Goal: Task Accomplishment & Management: Manage account settings

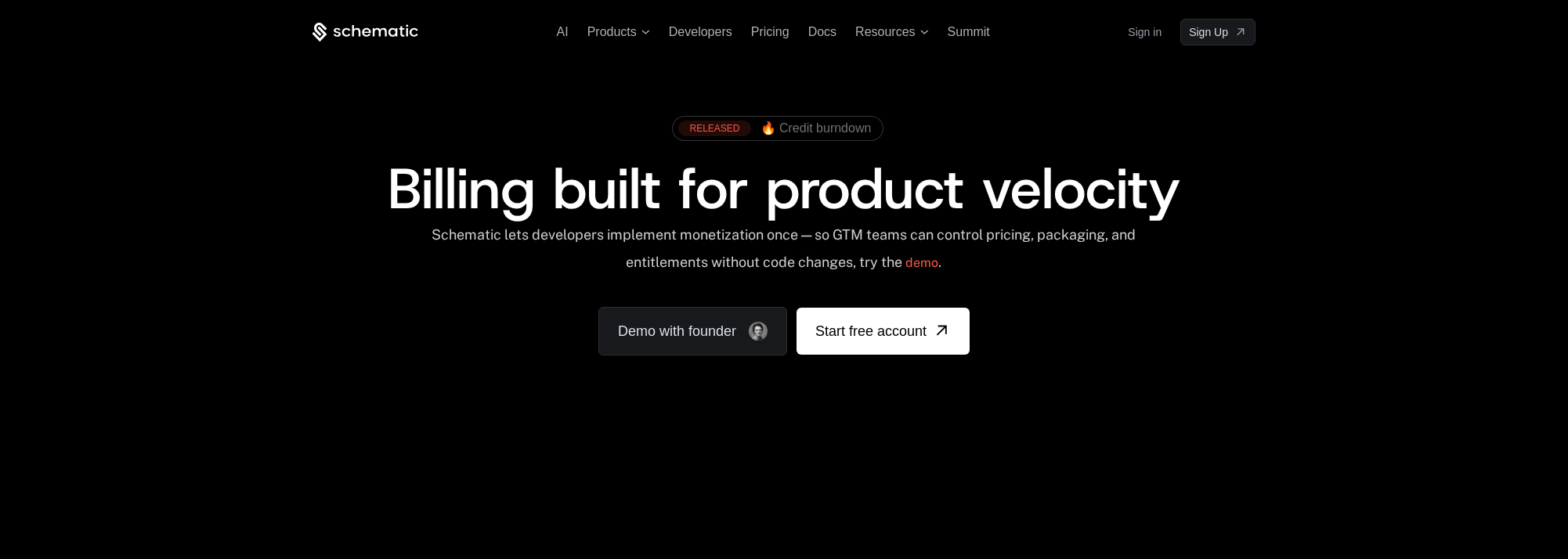
click at [803, 32] on ul "AI Products Developers Pricing Docs Resources Summit" at bounding box center [774, 33] width 433 height 14
click at [812, 33] on span "Docs" at bounding box center [821, 32] width 28 height 14
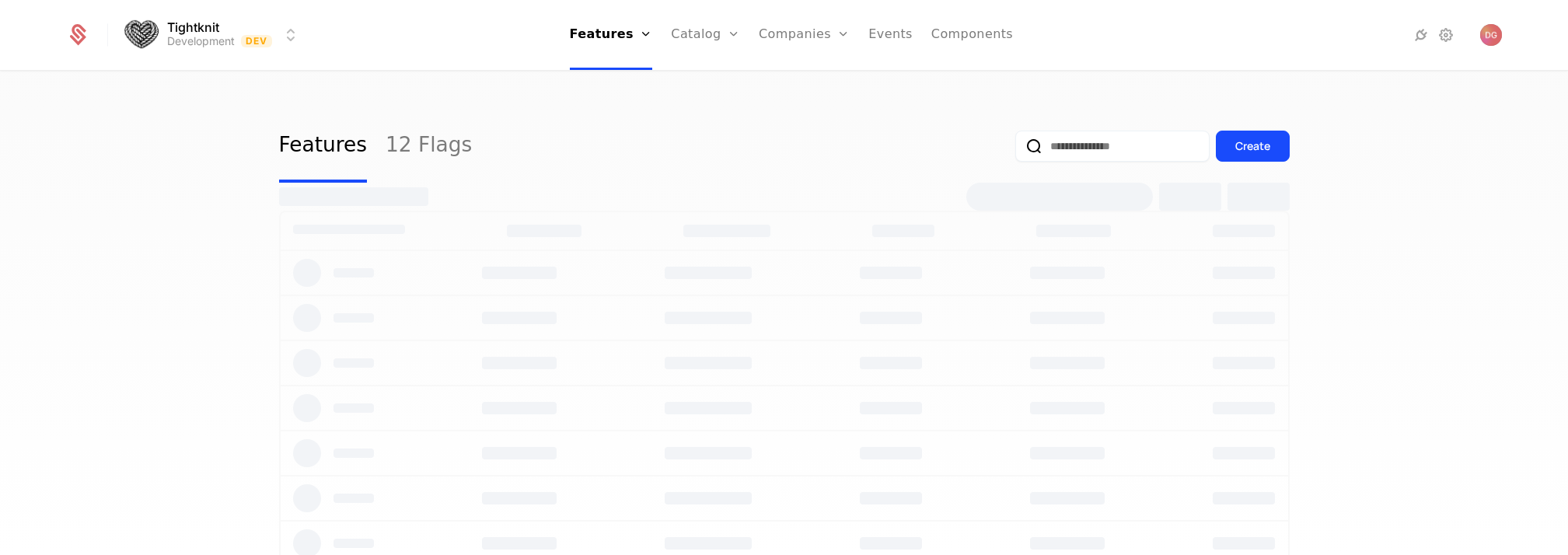
select select "**"
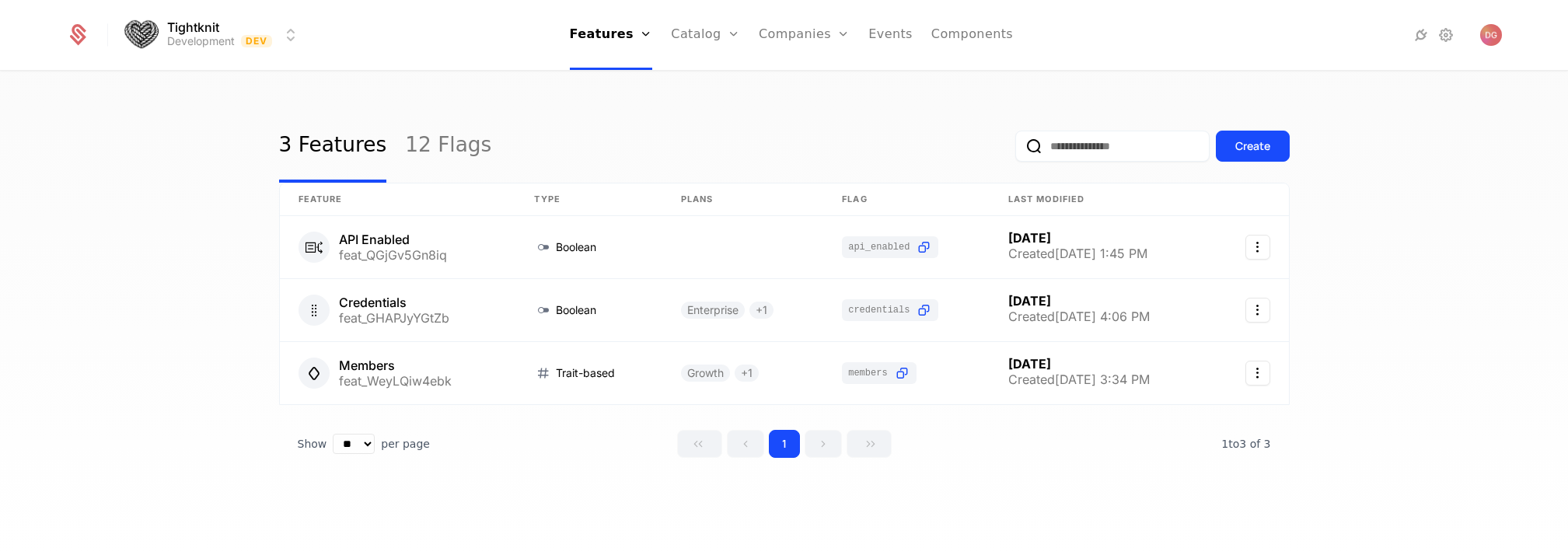
click at [788, 79] on link "Companies" at bounding box center [814, 76] width 72 height 13
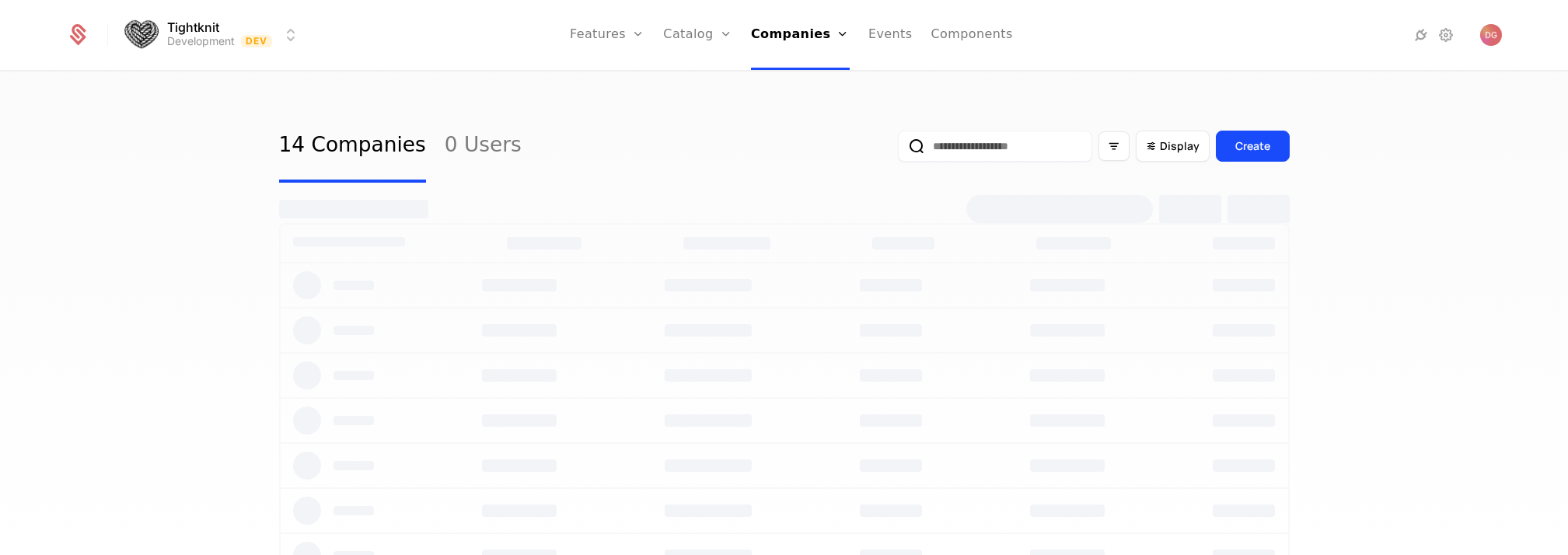
select select "**"
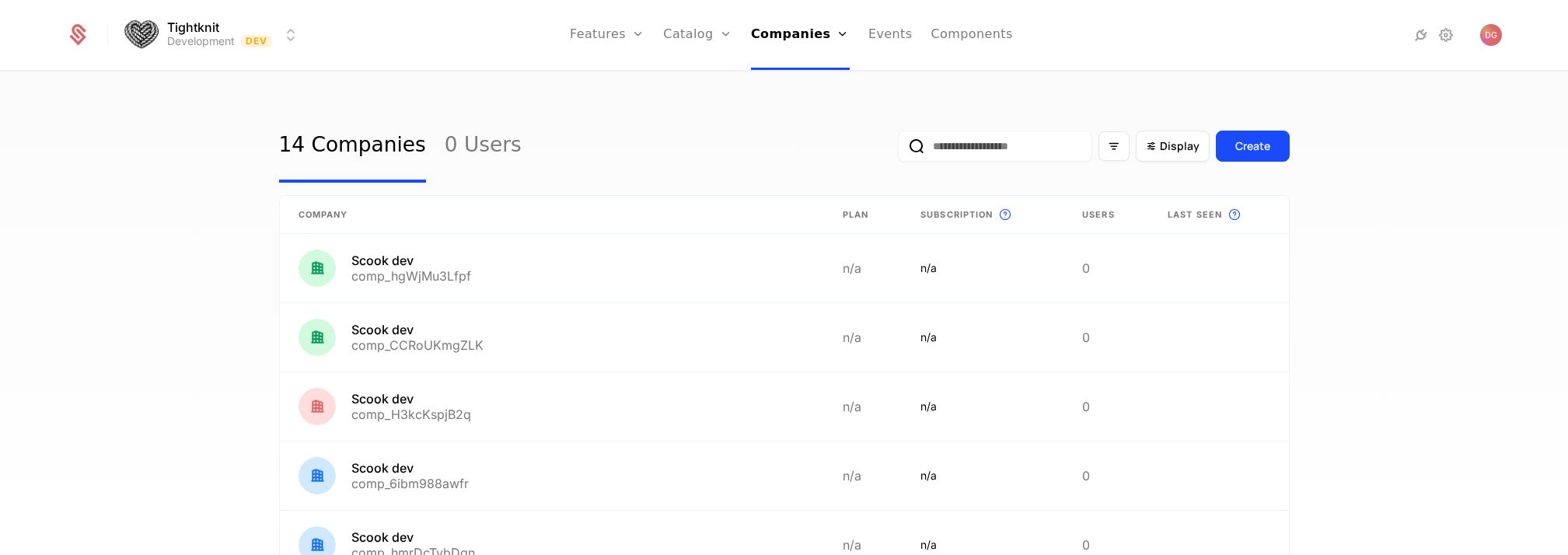
scroll to position [9, 0]
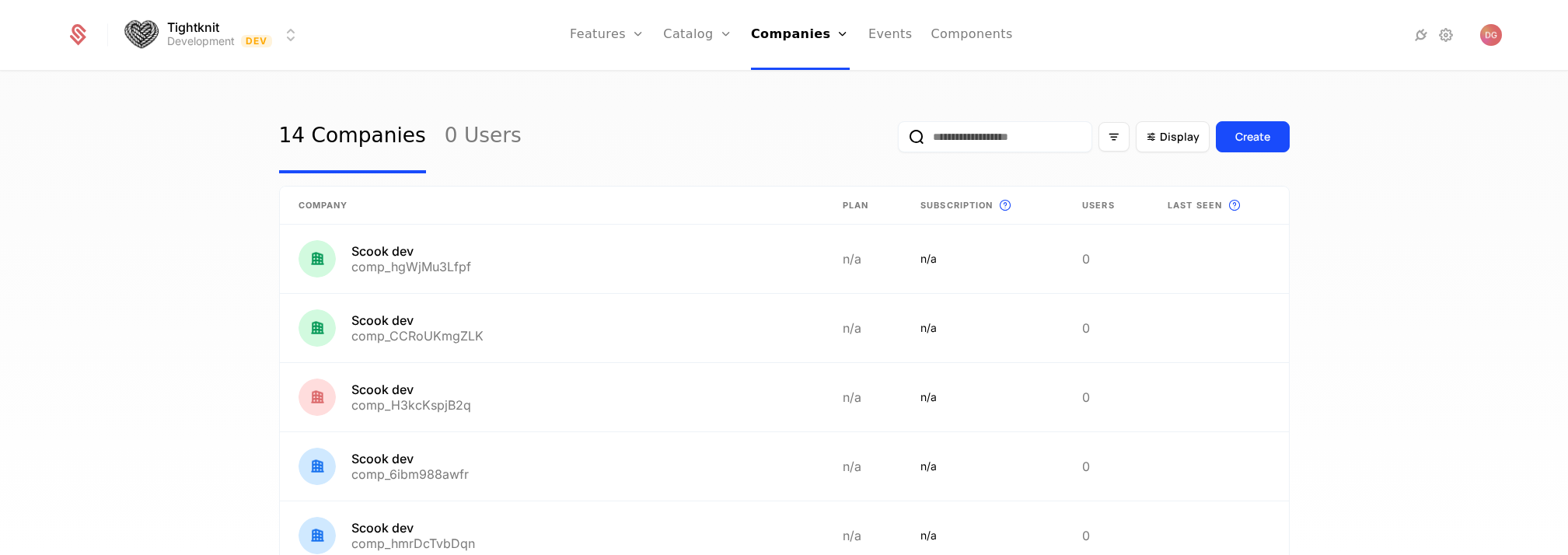
click at [285, 32] on html "Tightknit Development Dev Features Features Flags Catalog Plans Add Ons Credits…" at bounding box center [784, 277] width 1568 height 555
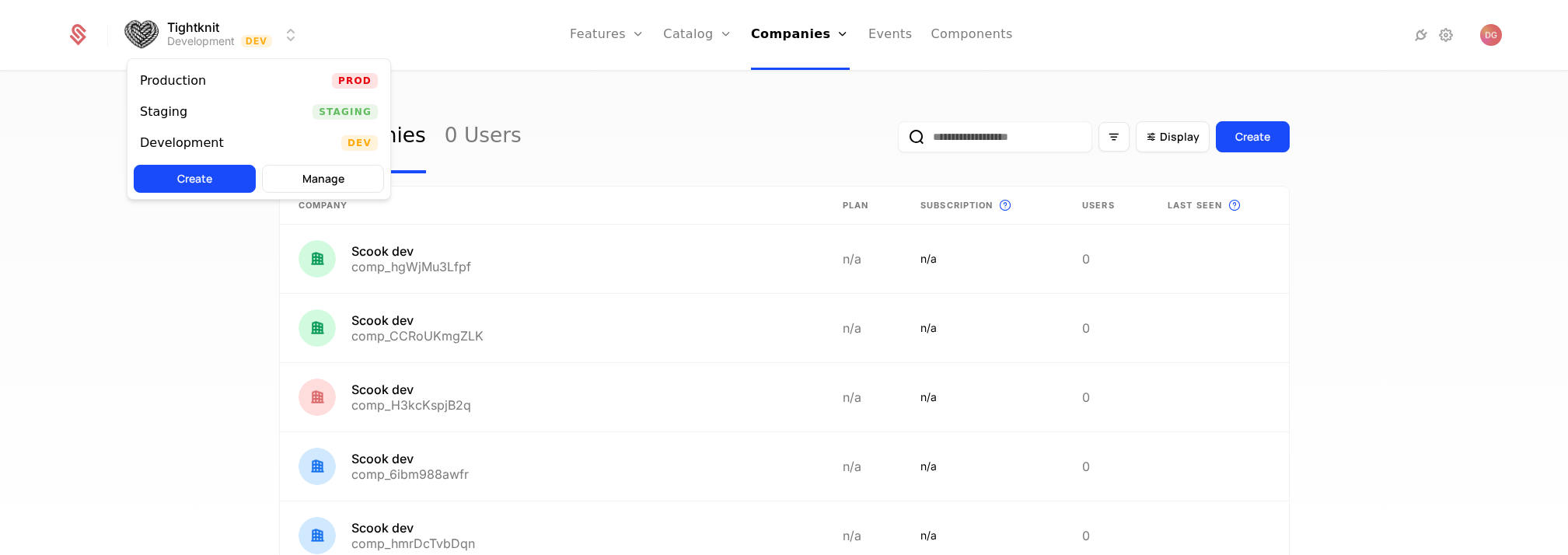
click at [215, 81] on div "Production Prod" at bounding box center [258, 81] width 263 height 31
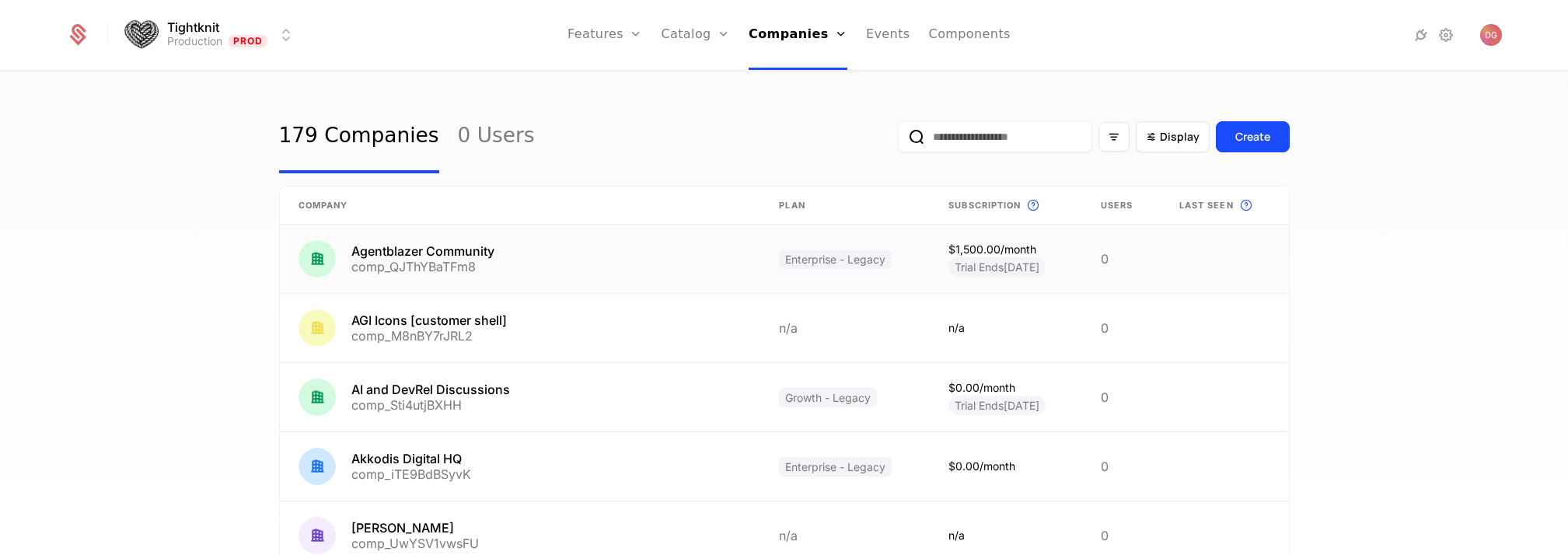
click at [512, 250] on link at bounding box center [520, 259] width 481 height 68
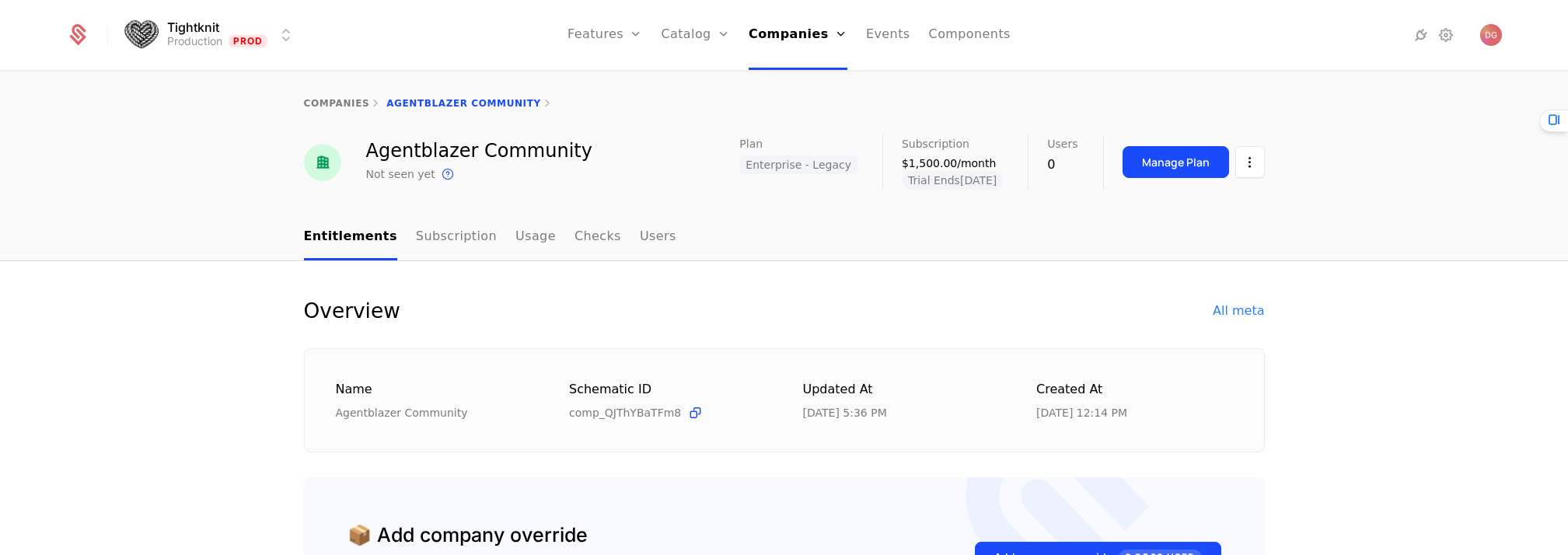
click at [1235, 313] on div "All meta" at bounding box center [1237, 311] width 51 height 19
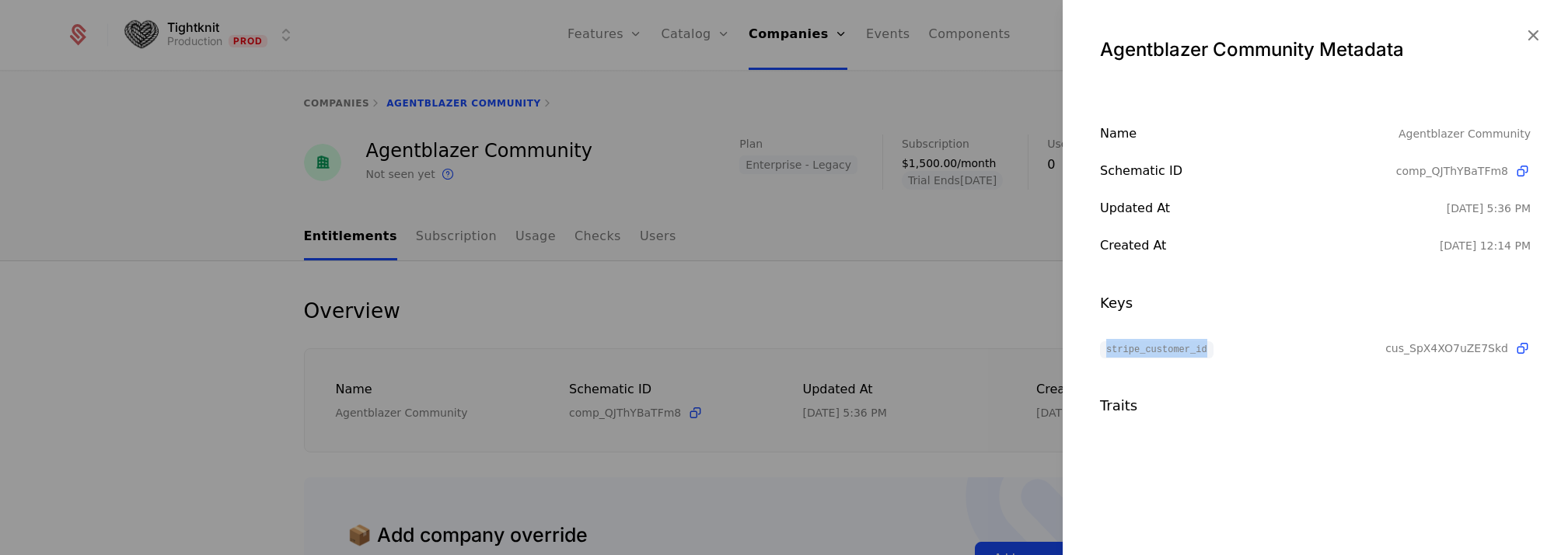
drag, startPoint x: 1100, startPoint y: 351, endPoint x: 1206, endPoint y: 355, distance: 106.1
click at [1206, 355] on span "stripe_customer_id" at bounding box center [1157, 350] width 114 height 17
click at [1532, 30] on icon "button" at bounding box center [1532, 35] width 21 height 21
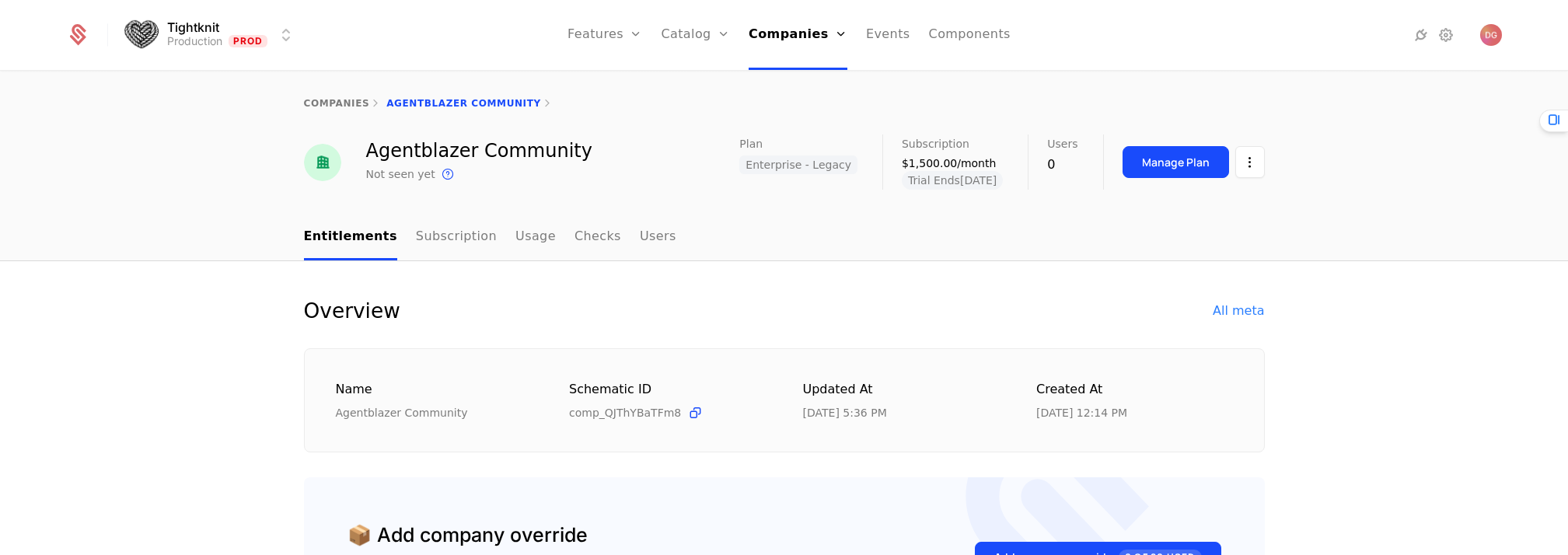
click at [1249, 167] on html "Tightknit Production Prod Features Features Flags Catalog Plans Add Ons Credits…" at bounding box center [784, 277] width 1568 height 555
click at [1182, 204] on div "Edit company" at bounding box center [1170, 208] width 97 height 22
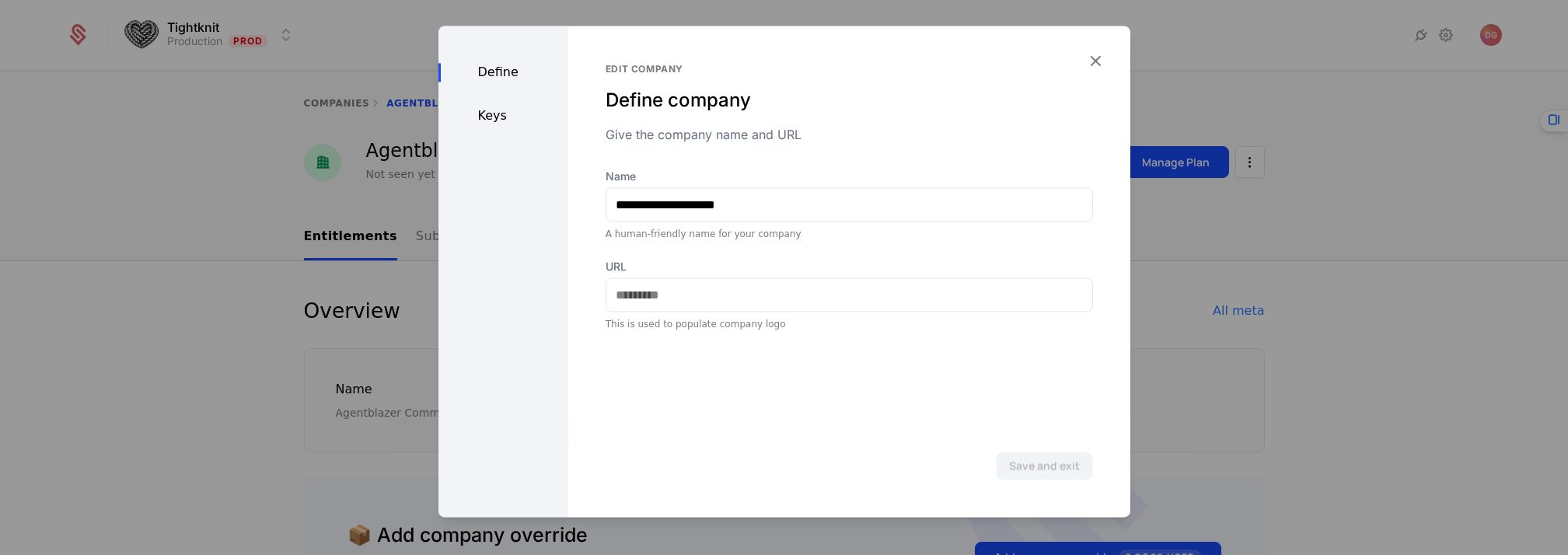
click at [478, 107] on div "Keys" at bounding box center [503, 116] width 130 height 19
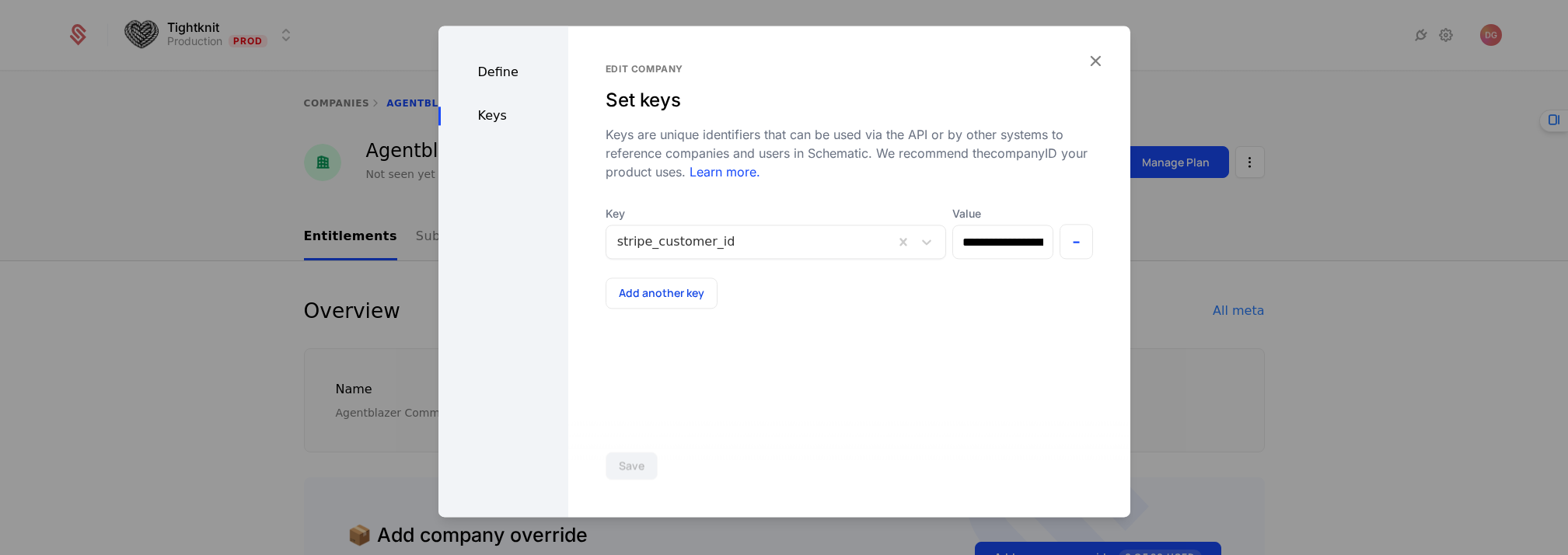
click at [1092, 56] on icon "button" at bounding box center [1095, 60] width 21 height 21
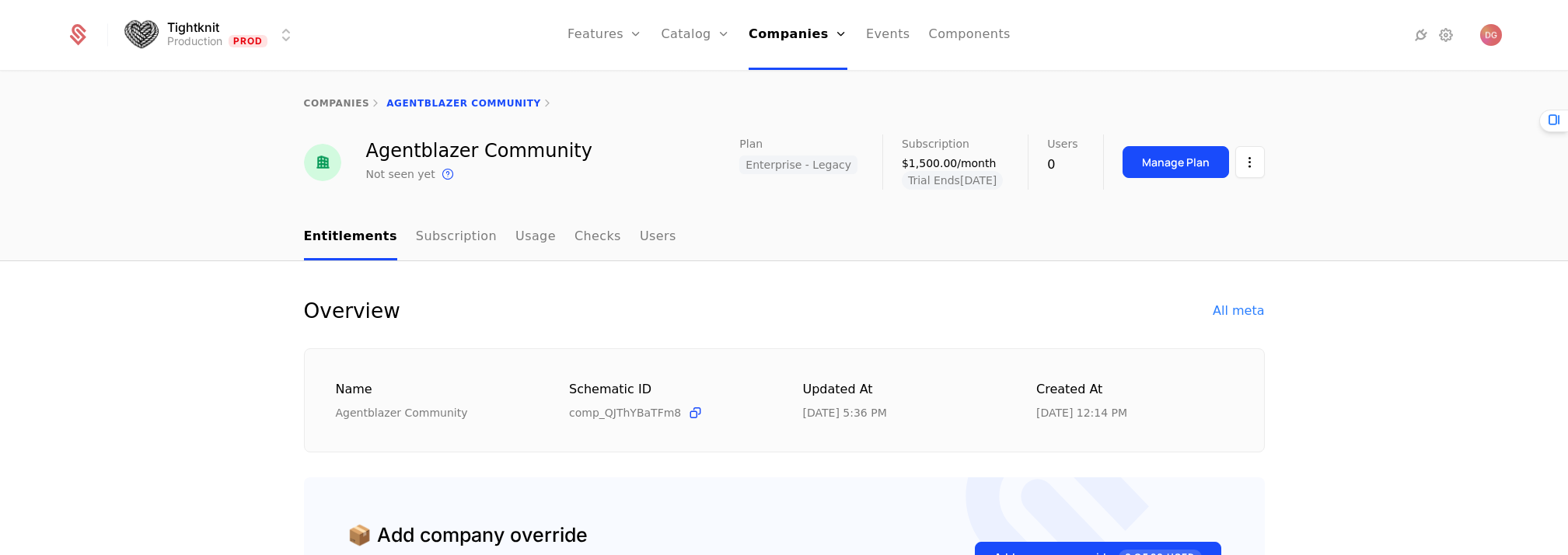
click at [1240, 167] on html "Tightknit Production Prod Features Features Flags Catalog Plans Add Ons Credits…" at bounding box center [784, 277] width 1568 height 555
click at [1165, 208] on div "Edit company" at bounding box center [1170, 208] width 97 height 22
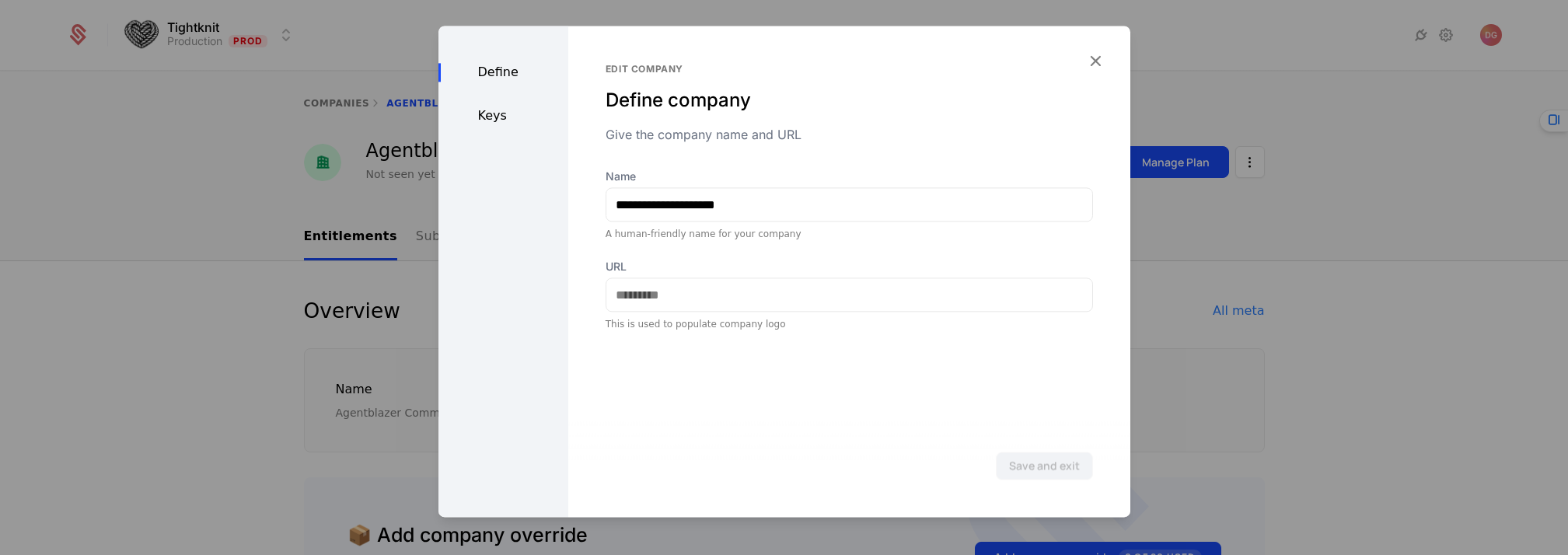
click at [504, 114] on div "Keys" at bounding box center [503, 116] width 130 height 19
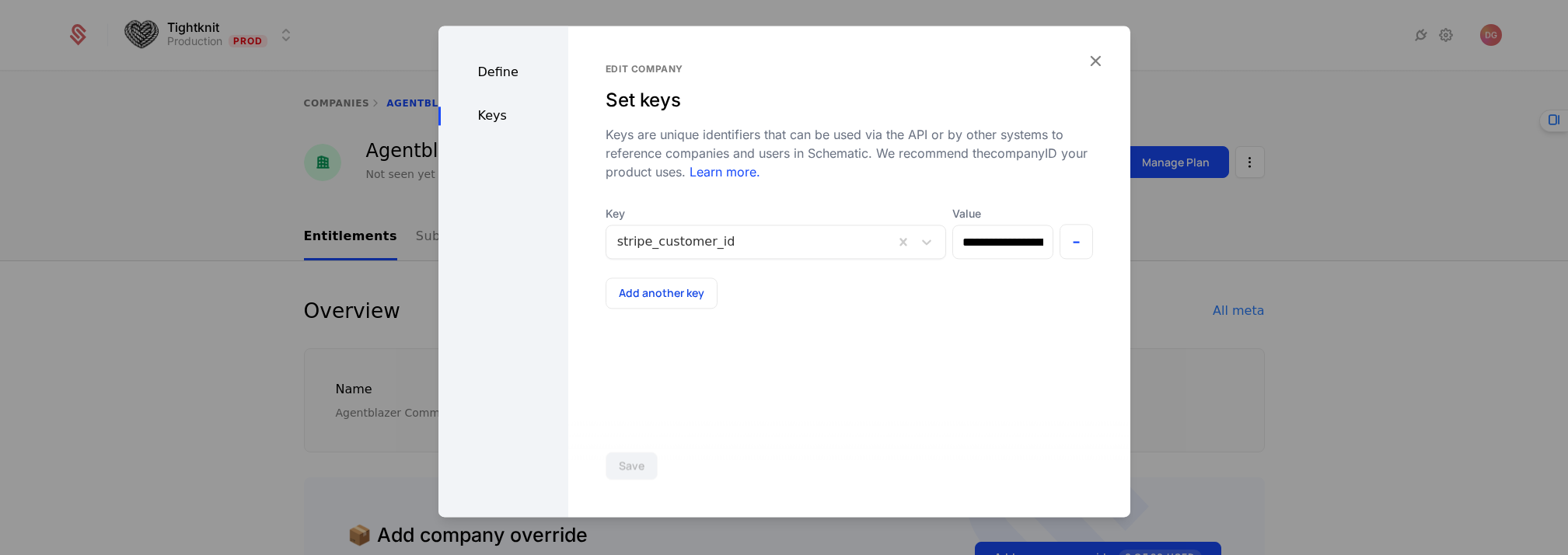
click at [1096, 57] on icon "button" at bounding box center [1095, 60] width 21 height 21
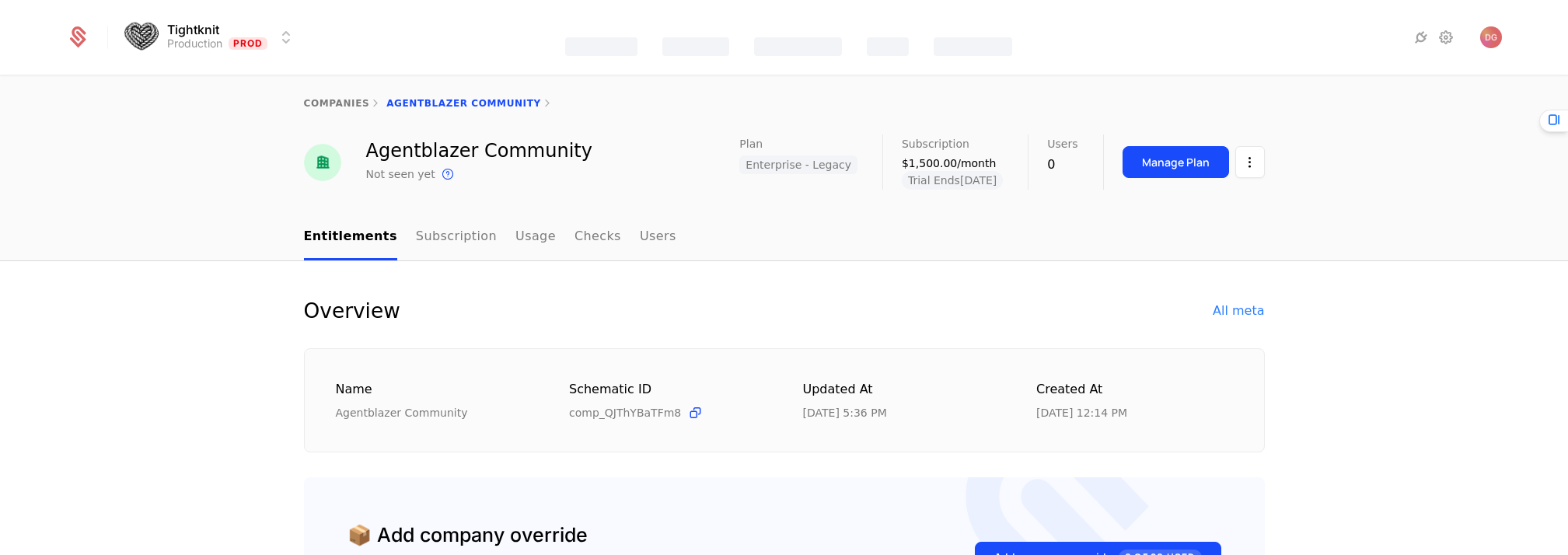
click at [1251, 157] on html "Tightknit Production Prod Features Catalog Companies Events Components companie…" at bounding box center [784, 277] width 1568 height 555
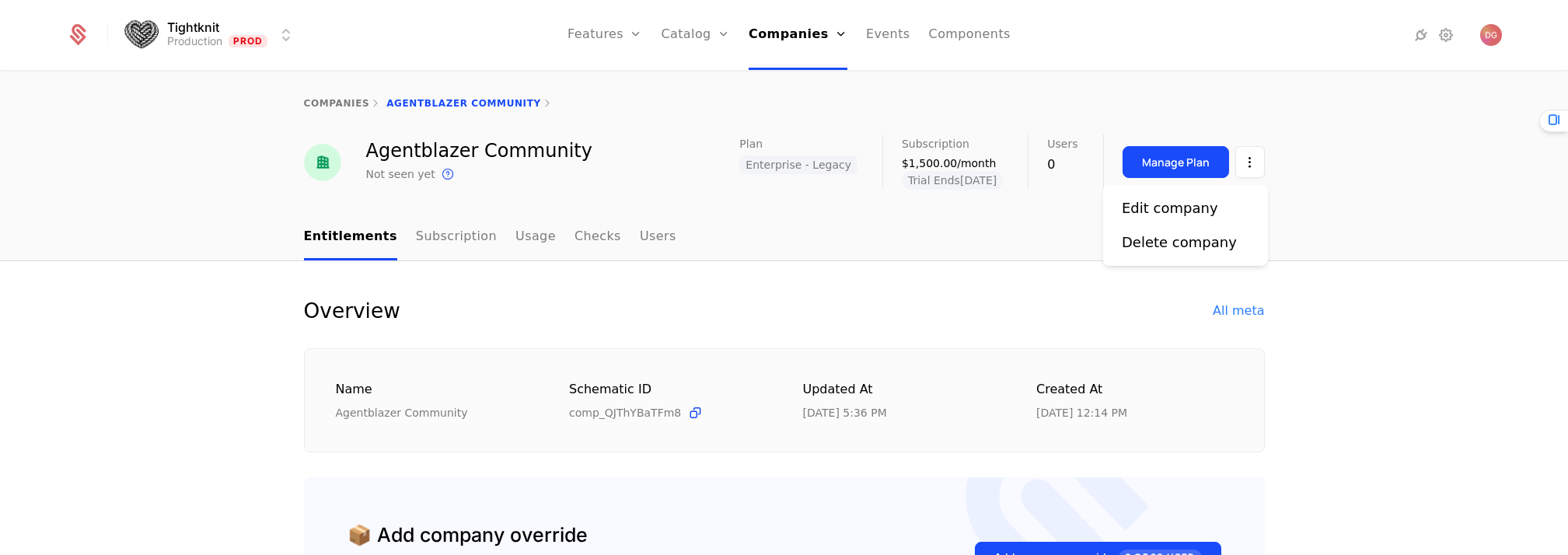
click at [1189, 201] on div "Edit company" at bounding box center [1170, 208] width 97 height 22
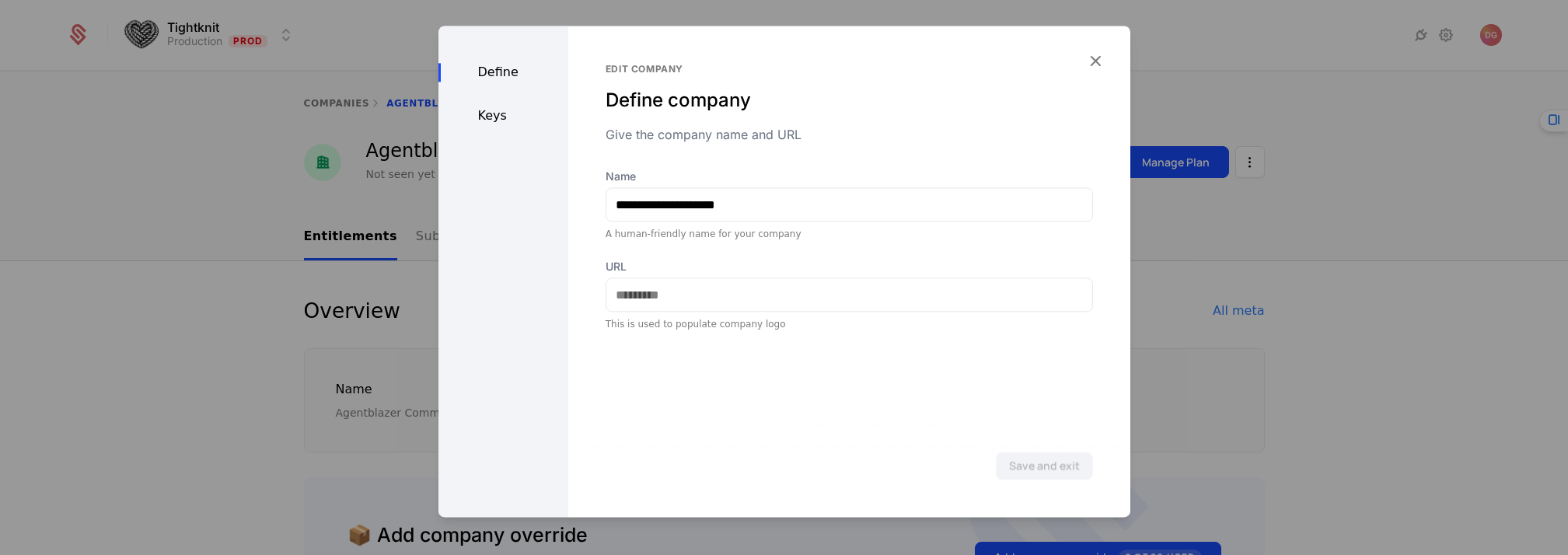
click at [495, 111] on div "Keys" at bounding box center [503, 116] width 130 height 19
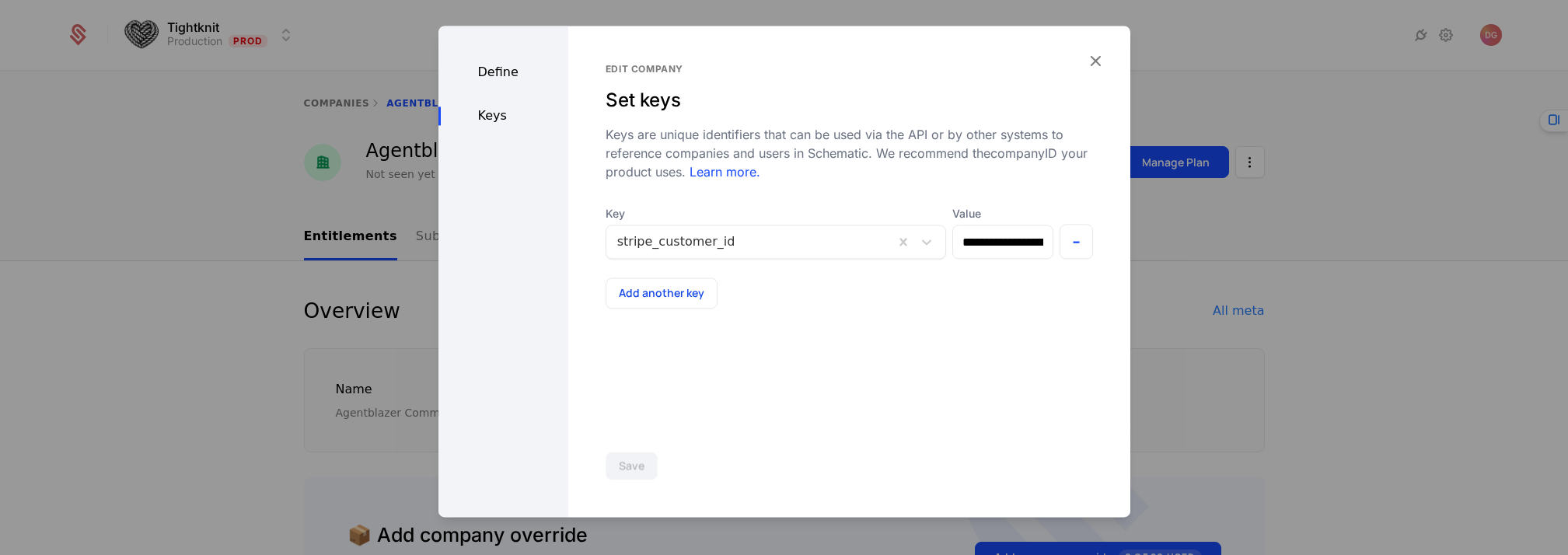
click at [1095, 63] on icon "button" at bounding box center [1095, 60] width 21 height 21
